Goal: Use online tool/utility: Utilize a website feature to perform a specific function

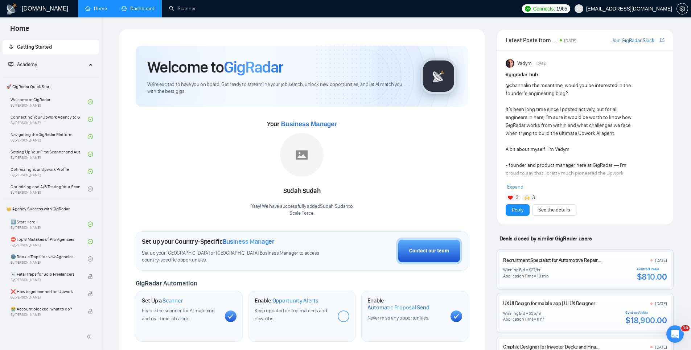
click at [135, 11] on link "Dashboard" at bounding box center [138, 8] width 33 height 6
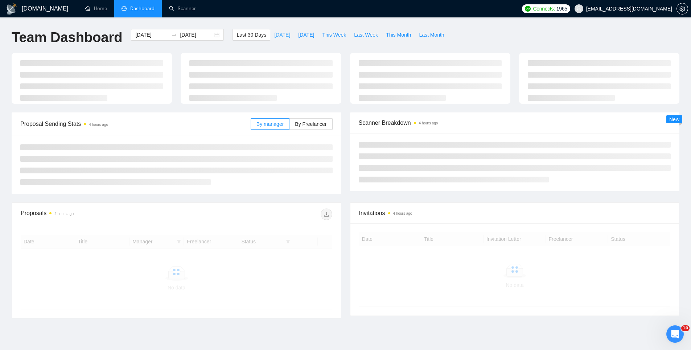
click at [277, 36] on span "[DATE]" at bounding box center [282, 35] width 16 height 8
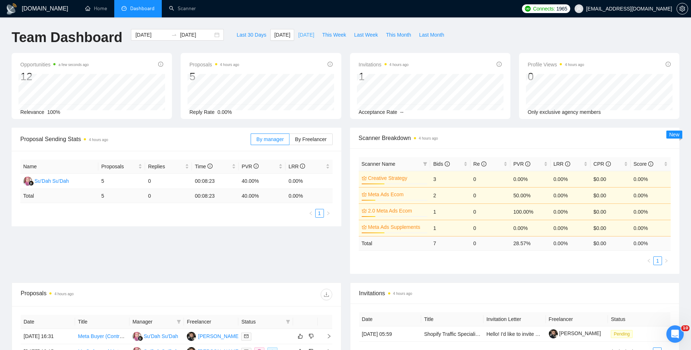
click at [312, 34] on span "[DATE]" at bounding box center [306, 35] width 16 height 8
type input "[DATE]"
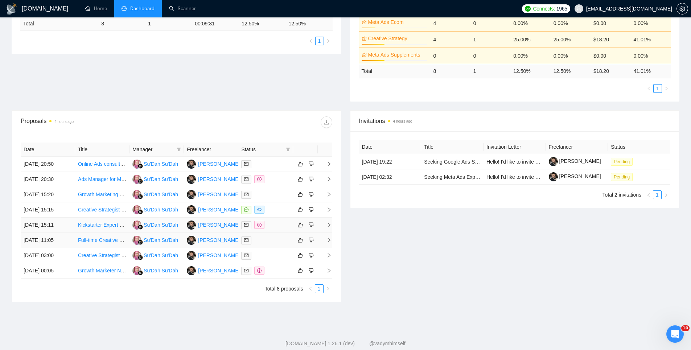
scroll to position [179, 0]
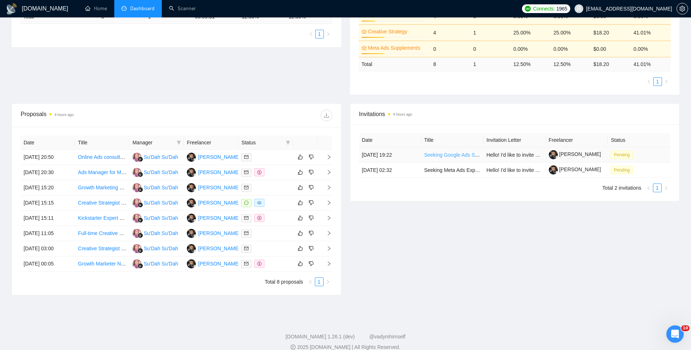
click at [471, 155] on link "Seeking Google Ads Strategist – Join [GEOGRAPHIC_DATA]’s Top Luxury Transportat…" at bounding box center [532, 155] width 217 height 6
click at [448, 173] on td "Seeking Meta Ads Expert - $10K/Day Budget" at bounding box center [452, 170] width 62 height 15
click at [447, 170] on link "Seeking Meta Ads Expert - $10K/Day Budget" at bounding box center [474, 170] width 101 height 6
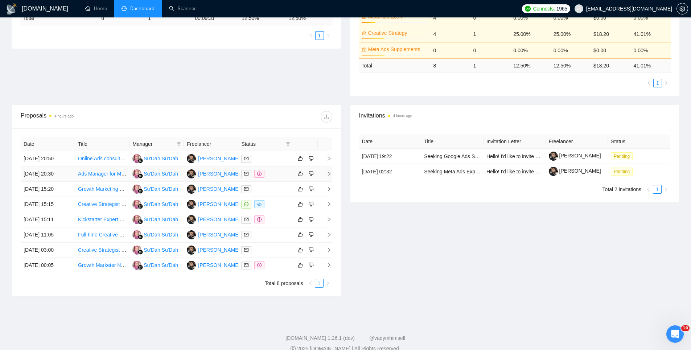
scroll to position [0, 0]
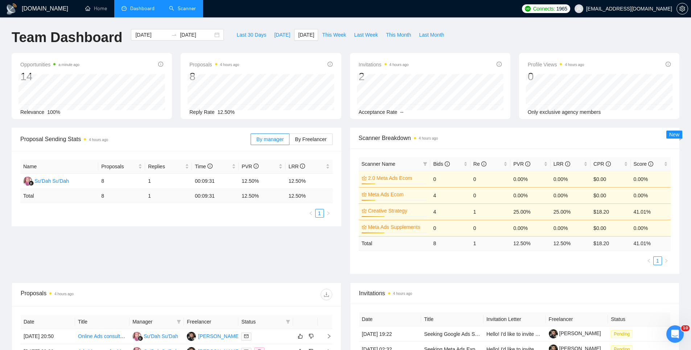
click at [172, 8] on link "Scanner" at bounding box center [182, 8] width 27 height 6
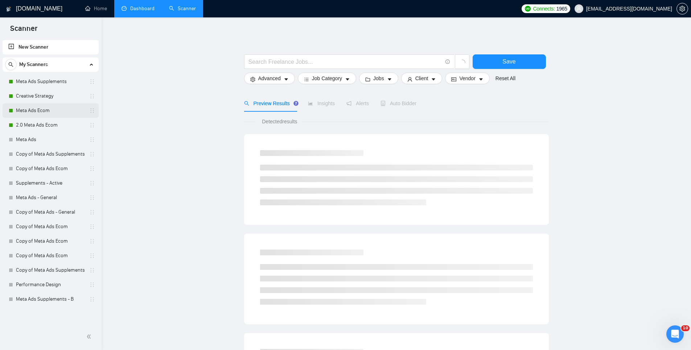
click at [44, 110] on link "Meta Ads Ecom" at bounding box center [50, 110] width 69 height 15
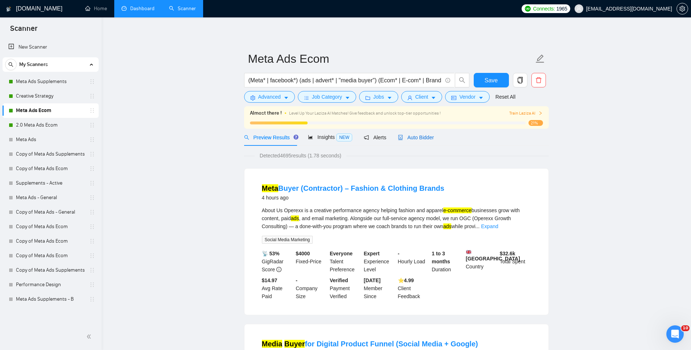
click at [412, 136] on span "Auto Bidder" at bounding box center [416, 138] width 36 height 6
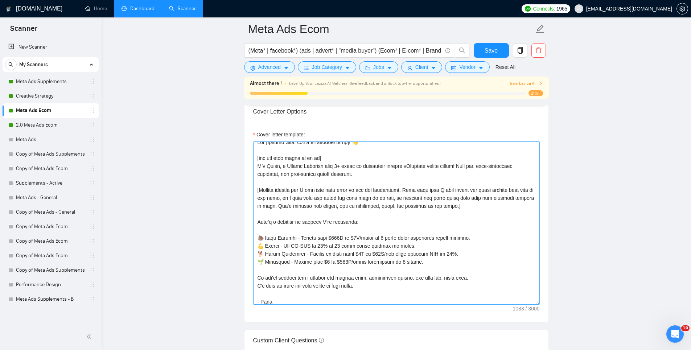
scroll to position [8, 0]
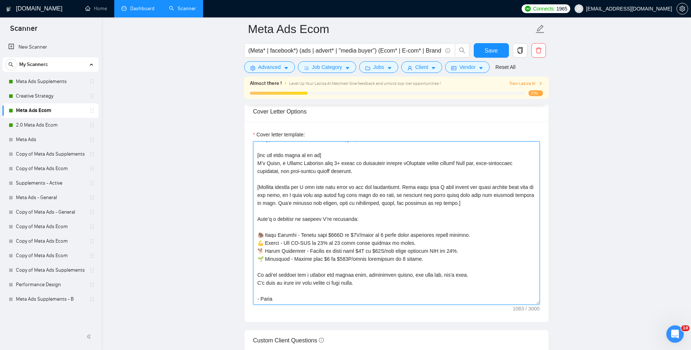
click at [325, 211] on textarea "Cover letter template:" at bounding box center [396, 222] width 287 height 163
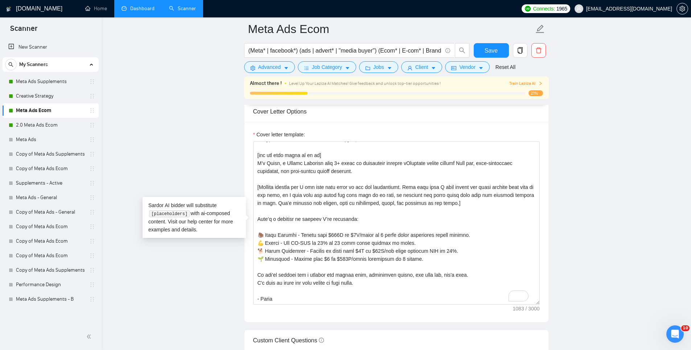
click at [209, 137] on main "Meta Ads Ecom (Meta* | facebook*) (ads | advert* | "media buyer") (Ecom* | E-co…" at bounding box center [396, 303] width 566 height 2136
